Goal: Transaction & Acquisition: Purchase product/service

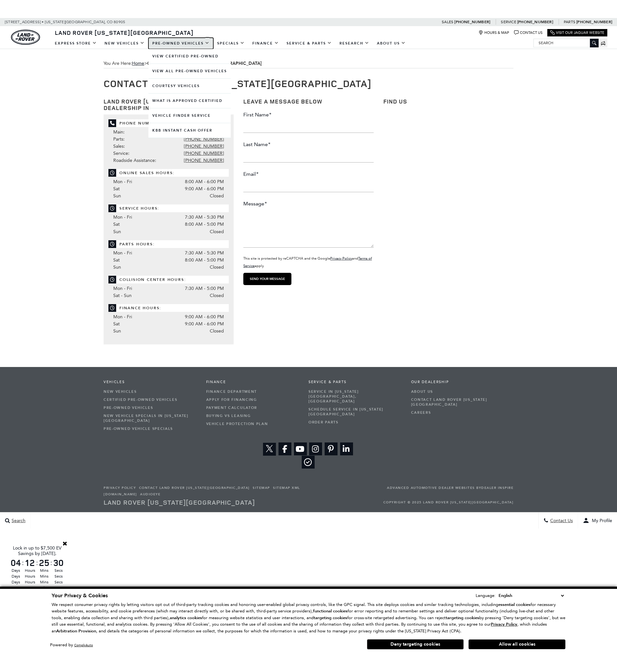
click at [190, 44] on link "Pre-Owned Vehicles" at bounding box center [180, 43] width 65 height 11
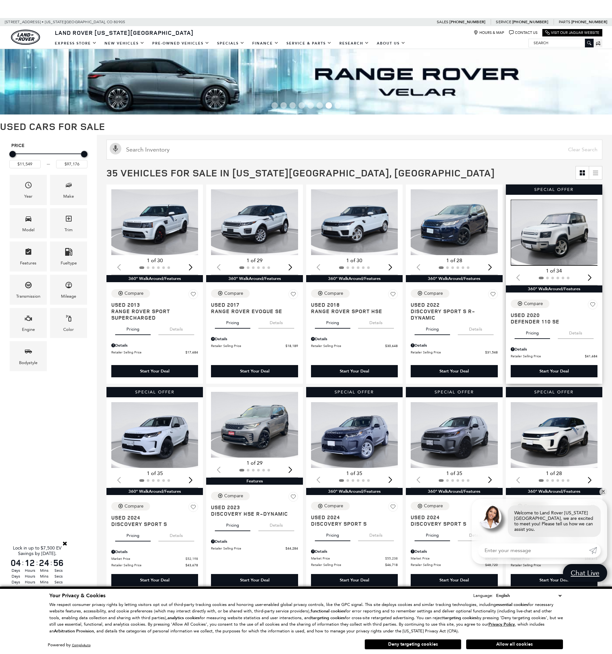
click at [562, 230] on img "1 / 2" at bounding box center [555, 233] width 88 height 66
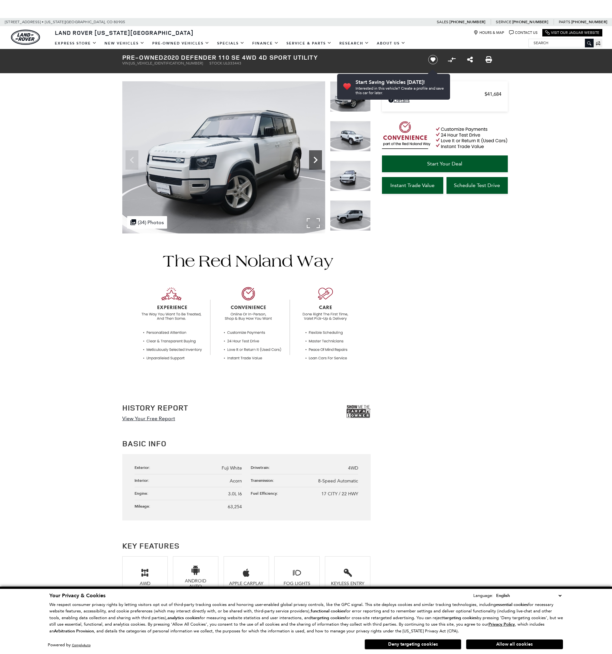
click at [318, 159] on icon "Next" at bounding box center [315, 160] width 13 height 13
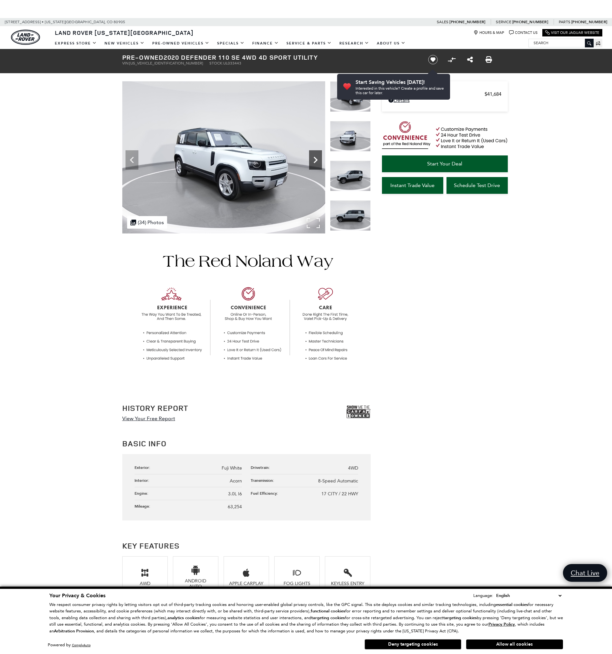
click at [318, 159] on icon "Next" at bounding box center [315, 160] width 13 height 13
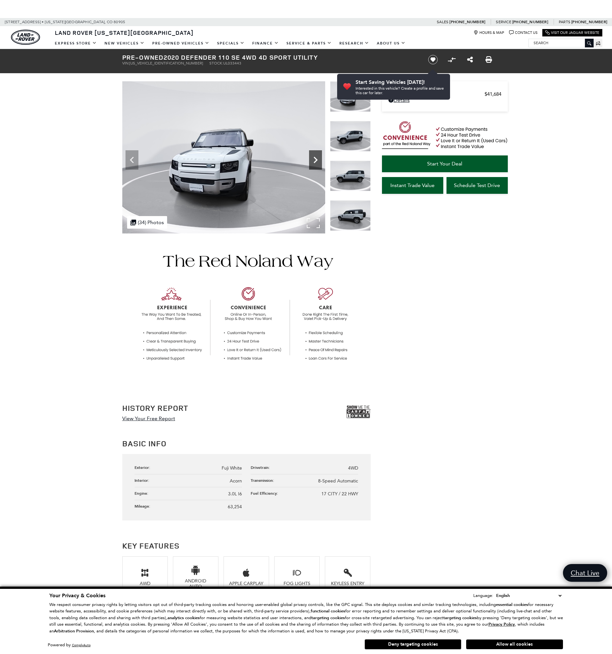
click at [318, 159] on icon "Next" at bounding box center [315, 160] width 13 height 13
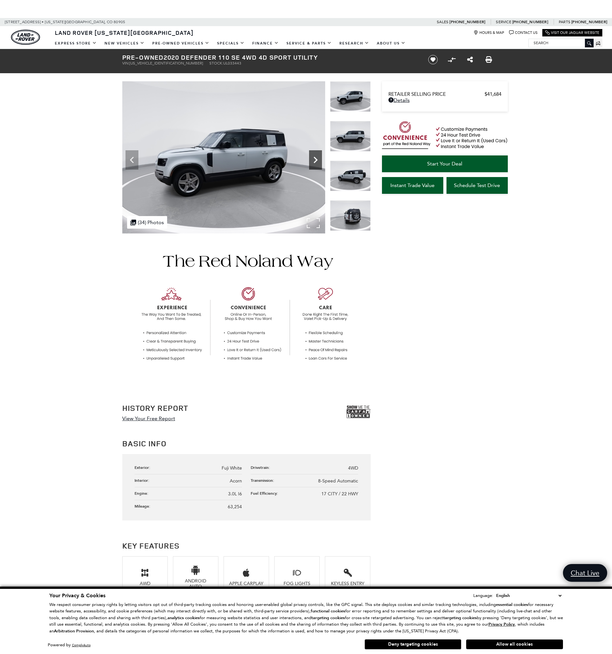
click at [318, 159] on icon "Next" at bounding box center [315, 160] width 13 height 13
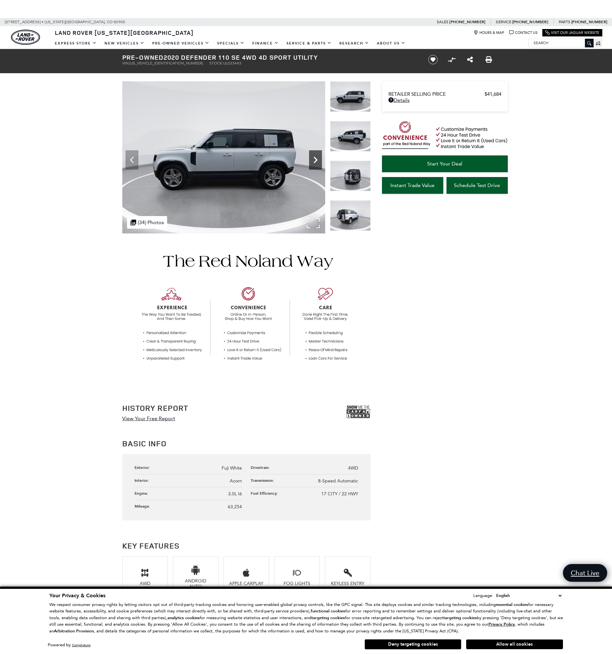
click at [318, 159] on icon "Next" at bounding box center [315, 160] width 13 height 13
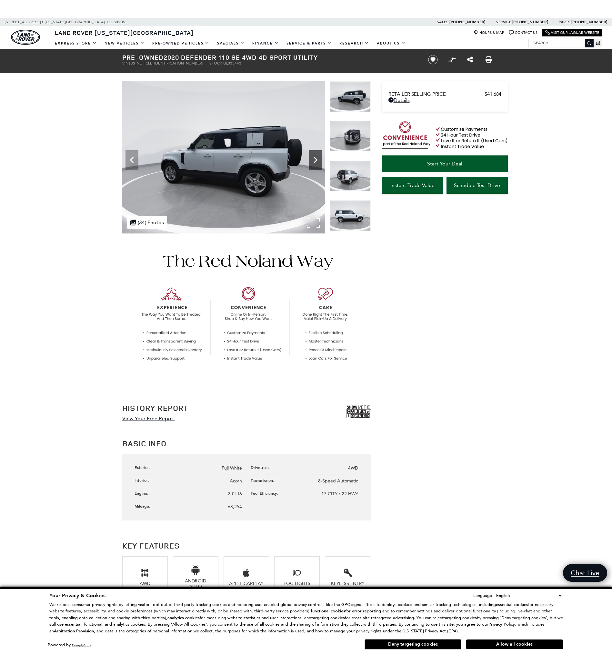
click at [318, 159] on icon "Next" at bounding box center [315, 160] width 13 height 13
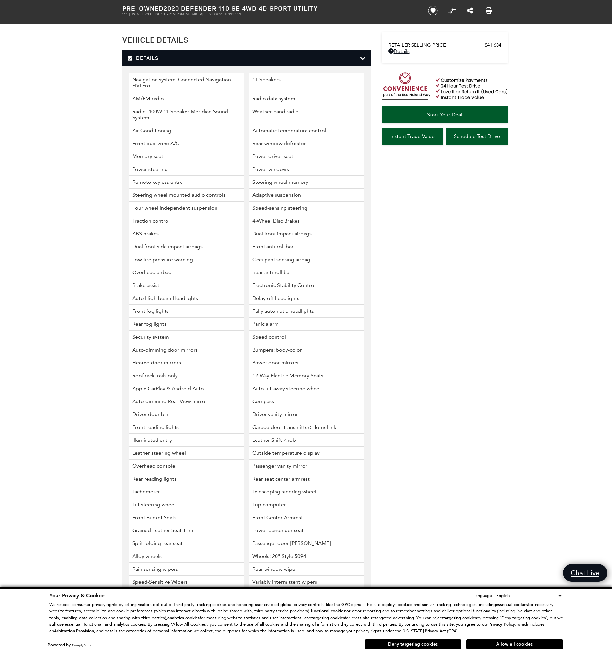
scroll to position [968, 0]
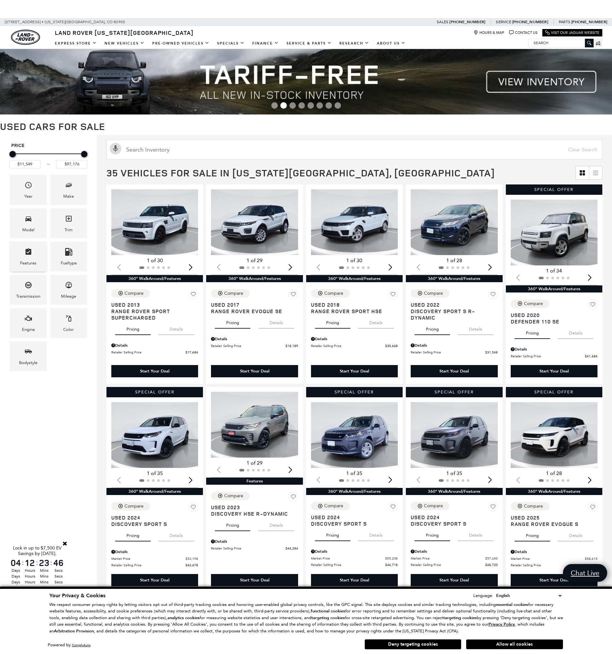
click at [32, 260] on div "Features" at bounding box center [28, 263] width 16 height 7
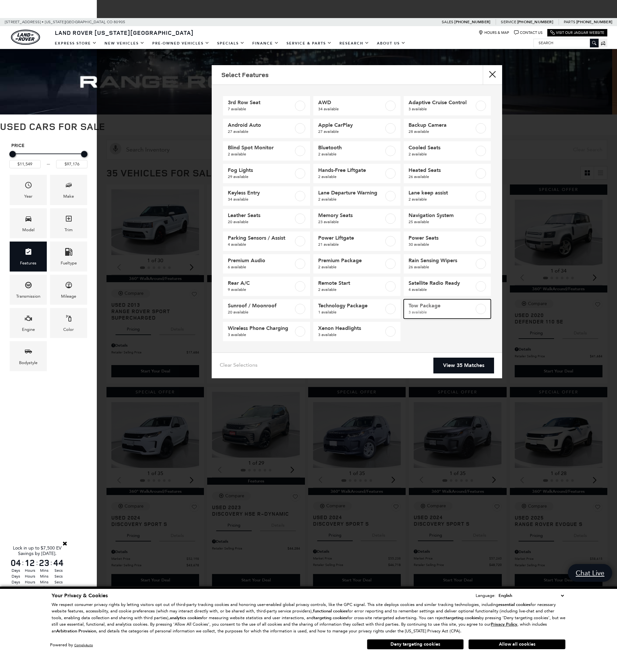
click at [481, 311] on label at bounding box center [481, 309] width 10 height 10
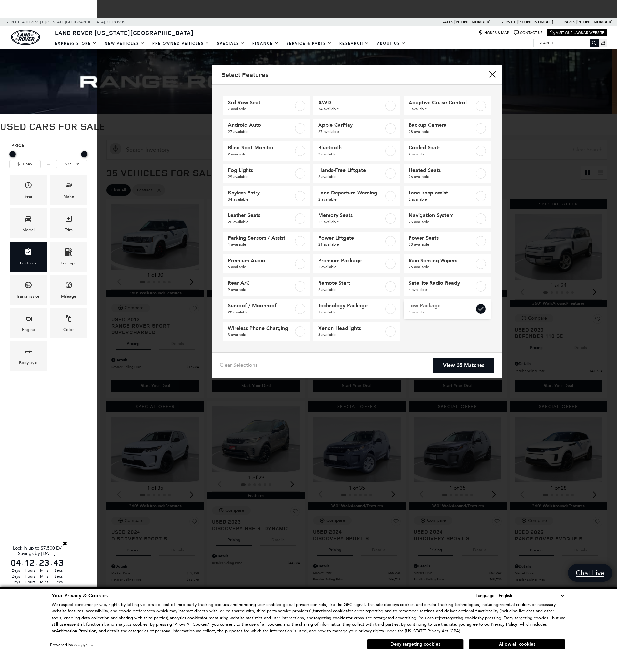
type input "$37,342"
type input "$53,689"
checkbox input "true"
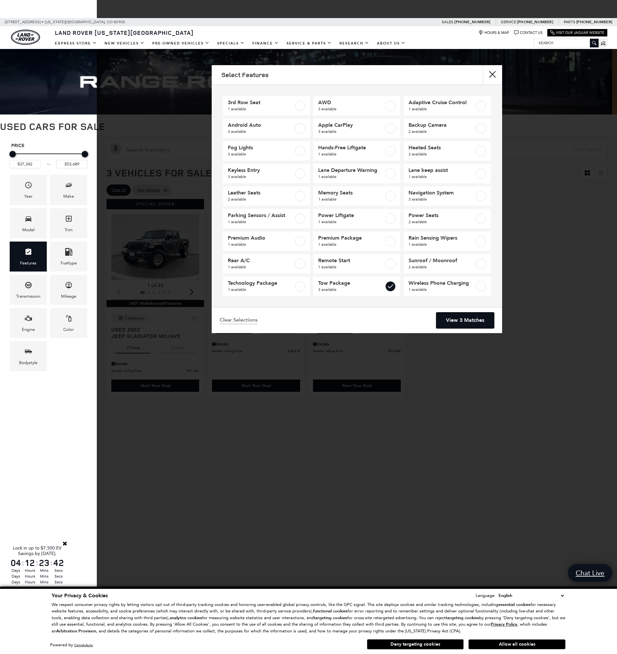
click at [469, 318] on link "View 3 Matches" at bounding box center [465, 321] width 58 height 16
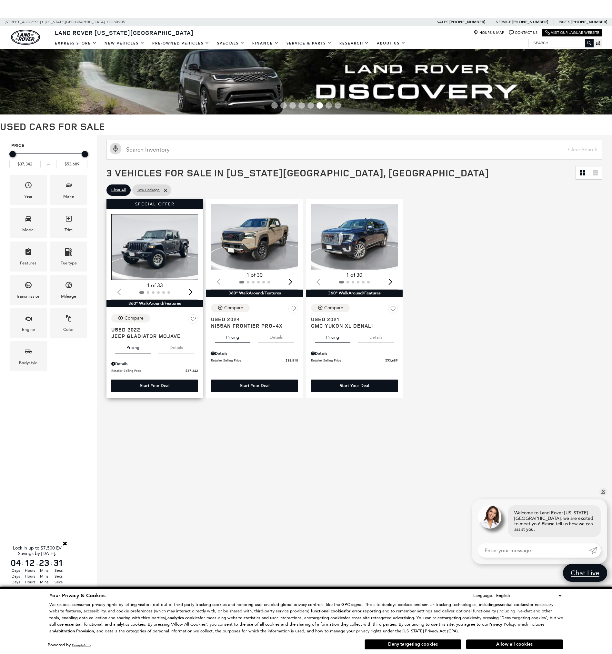
click at [153, 253] on img "1 / 2" at bounding box center [155, 247] width 88 height 66
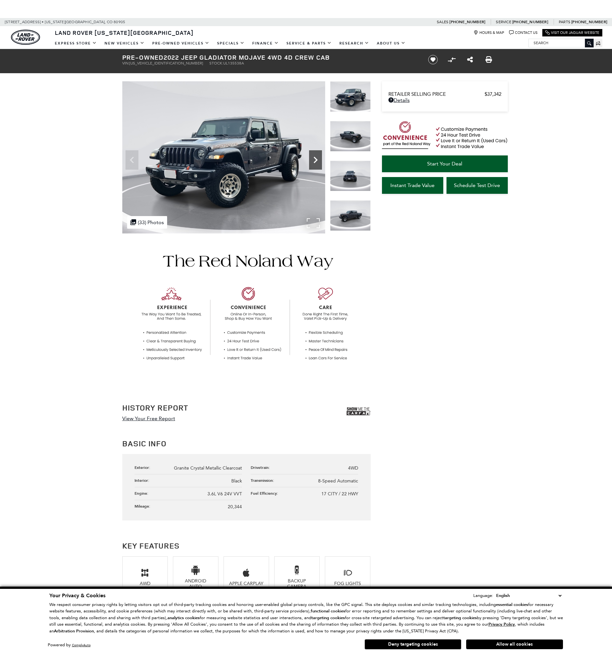
click at [321, 162] on icon "Next" at bounding box center [315, 160] width 13 height 13
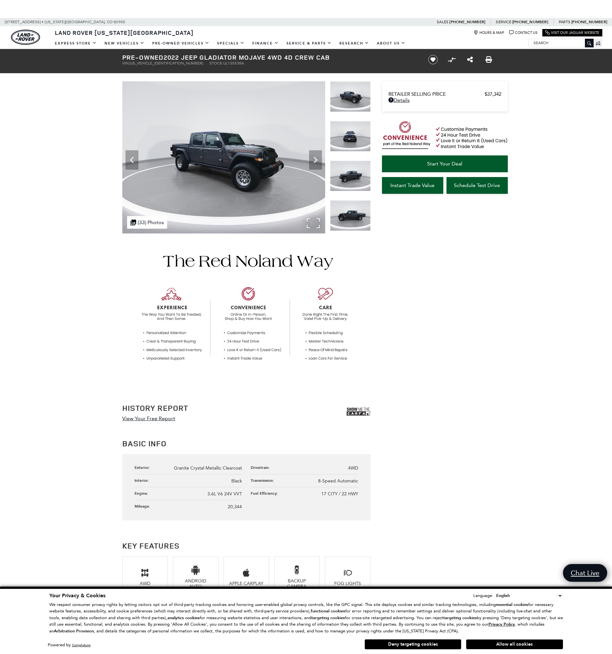
click at [146, 226] on div ".cls-1, .cls-3 { fill: #c50033; } .cls-1 { clip-rule: evenodd; } .cls-2 { clip-…" at bounding box center [147, 222] width 40 height 13
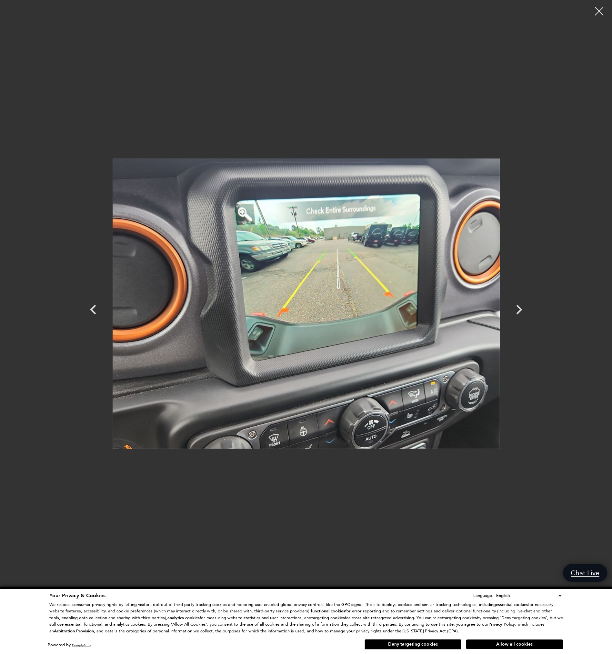
click at [601, 13] on div at bounding box center [599, 11] width 17 height 17
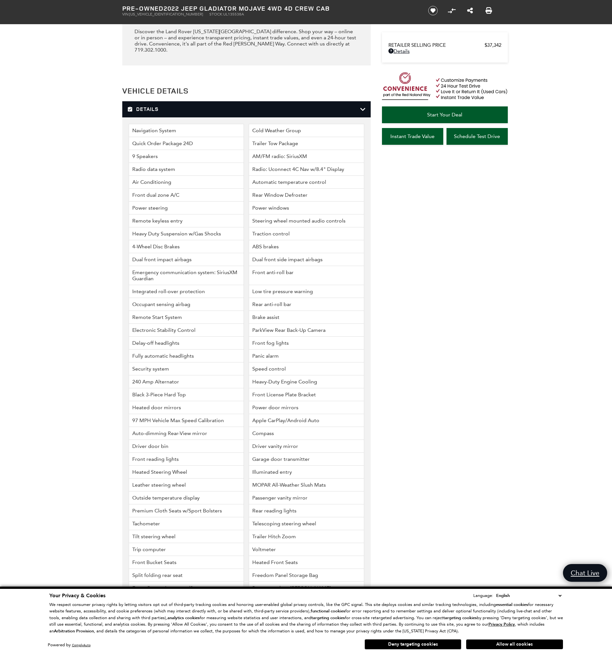
scroll to position [1162, 0]
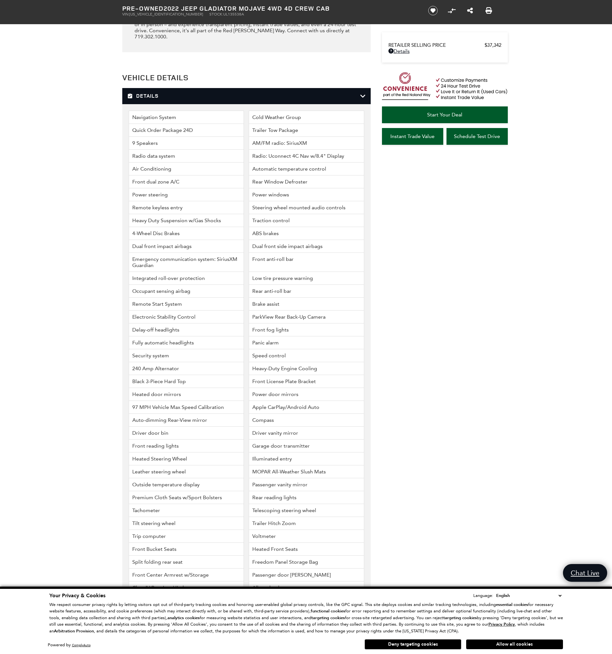
click at [267, 517] on li "Trailer Hitch Zoom" at bounding box center [307, 523] width 116 height 13
click at [291, 517] on li "Trailer Hitch Zoom" at bounding box center [307, 523] width 116 height 13
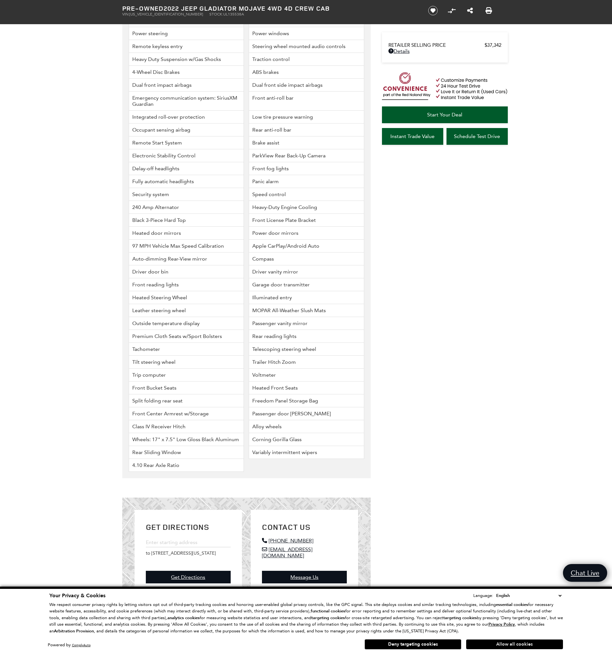
click at [515, 645] on button "Allow all cookies" at bounding box center [514, 645] width 97 height 10
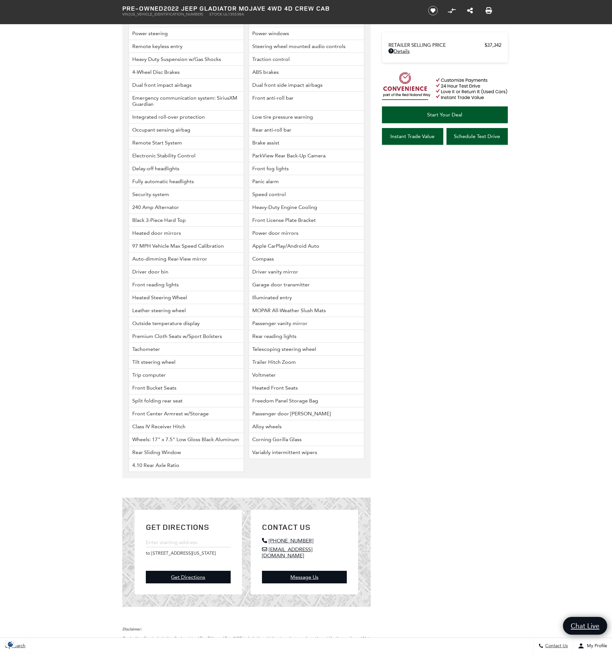
click at [265, 357] on li "Trailer Hitch Zoom" at bounding box center [307, 362] width 116 height 13
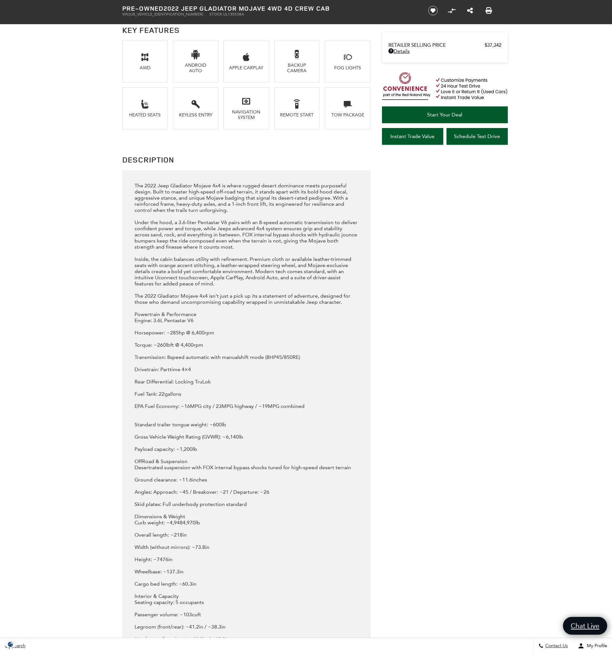
scroll to position [355, 0]
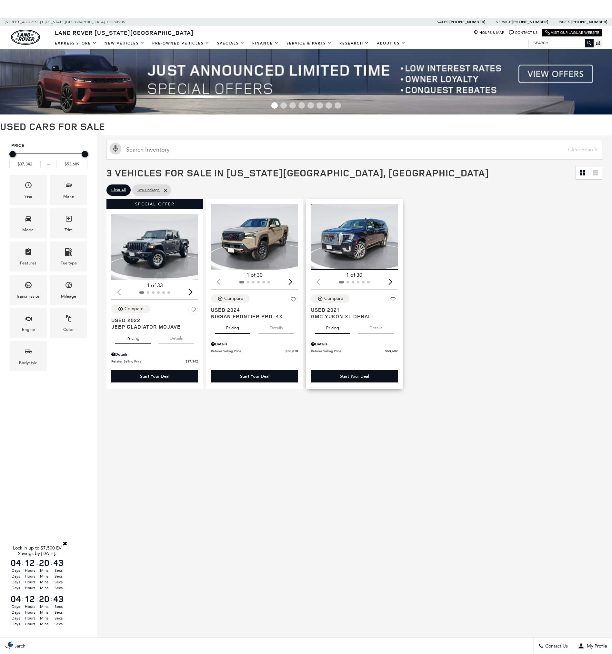
click at [358, 243] on img "1 / 2" at bounding box center [355, 237] width 88 height 66
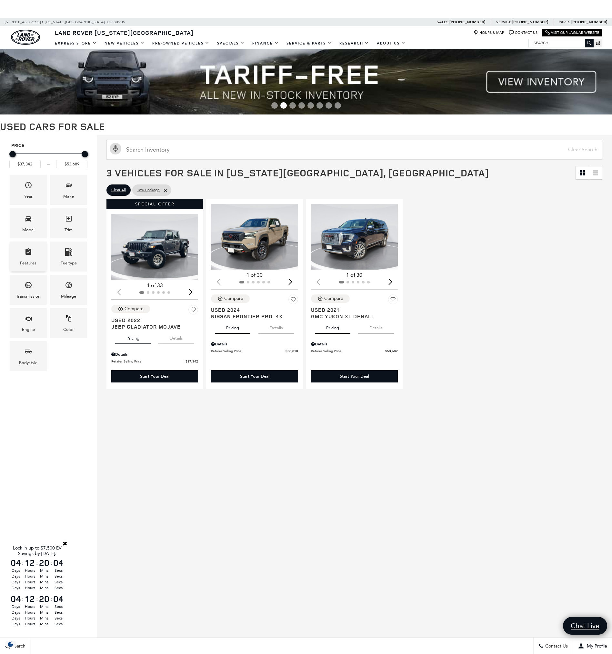
click at [26, 261] on div "Features" at bounding box center [28, 263] width 16 height 7
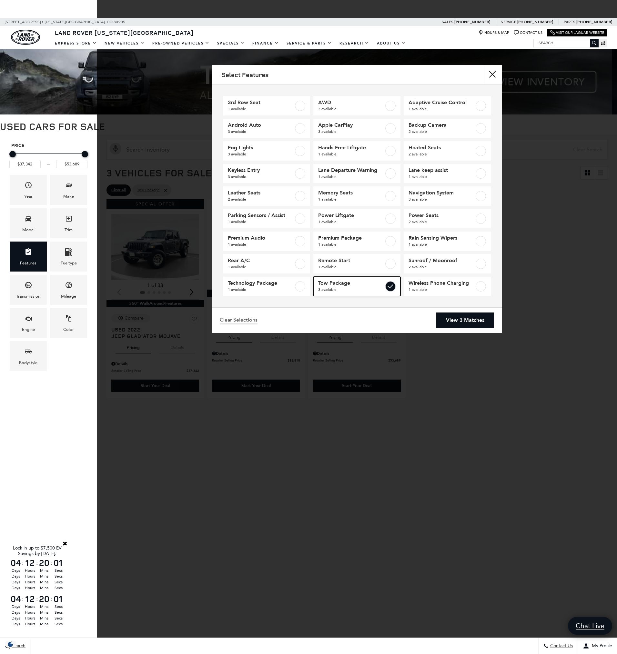
click at [389, 287] on label at bounding box center [390, 286] width 10 height 10
type input "$11,549"
type input "$97,176"
checkbox input "false"
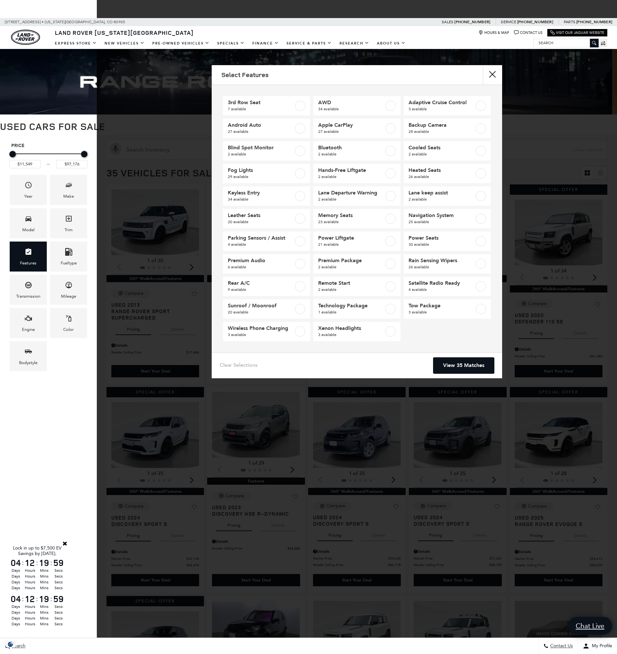
click at [462, 366] on link "View 35 Matches" at bounding box center [463, 366] width 61 height 16
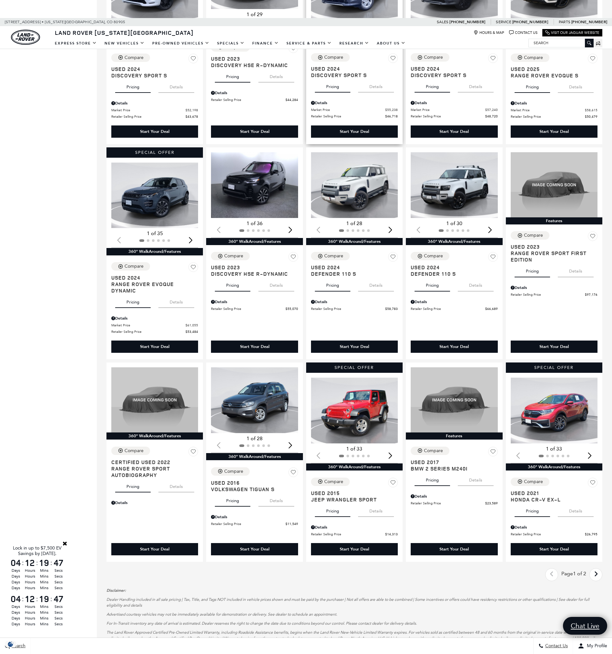
scroll to position [484, 0]
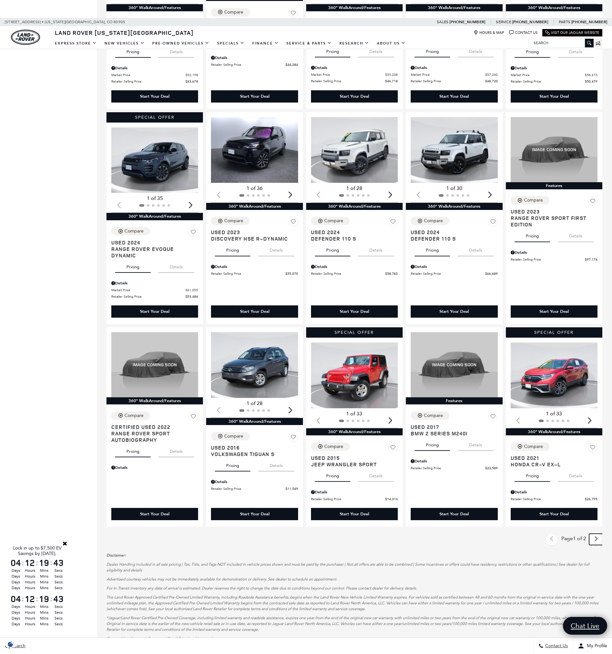
click at [598, 541] on icon "next page" at bounding box center [596, 539] width 4 height 10
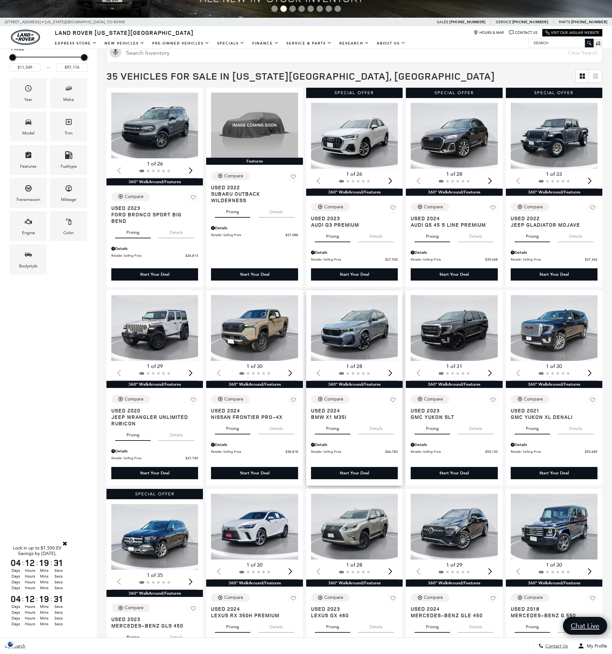
scroll to position [194, 0]
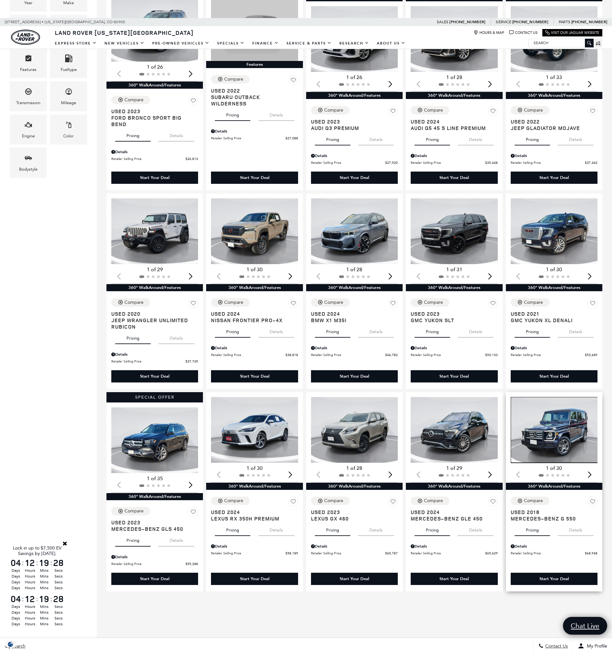
click at [562, 432] on img "1 / 2" at bounding box center [555, 430] width 88 height 66
